Goal: Transaction & Acquisition: Purchase product/service

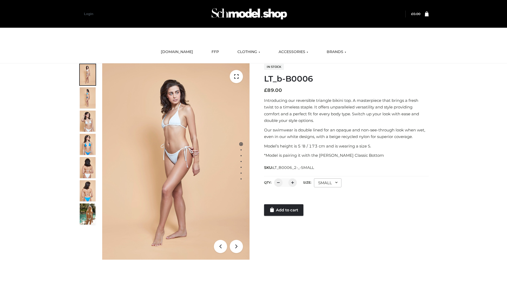
click at [284, 210] on link "Add to cart" at bounding box center [283, 210] width 39 height 12
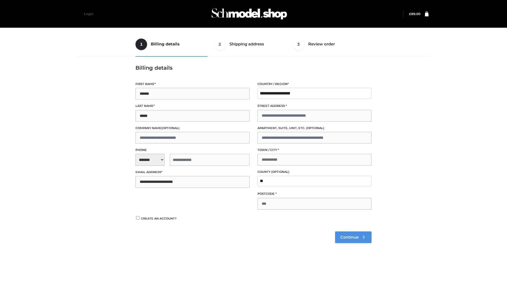
click at [353, 237] on span "Continue" at bounding box center [349, 237] width 18 height 5
click at [152, 223] on button "Place order" at bounding box center [152, 223] width 34 height 12
